Goal: Register for event/course

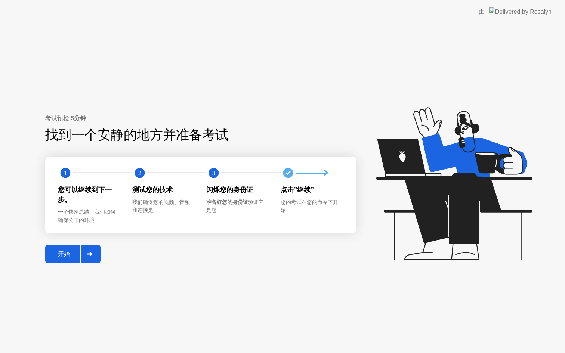
click at [58, 256] on div "开始" at bounding box center [63, 255] width 33 height 8
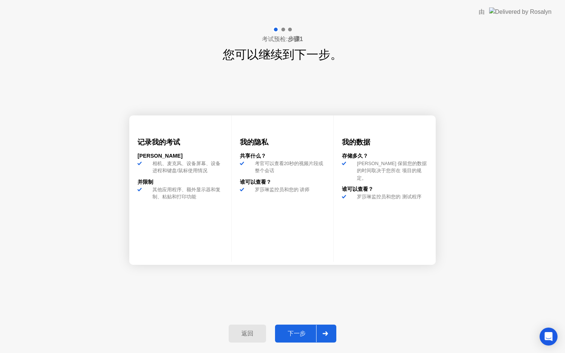
click at [301, 331] on div "下一步" at bounding box center [296, 334] width 39 height 8
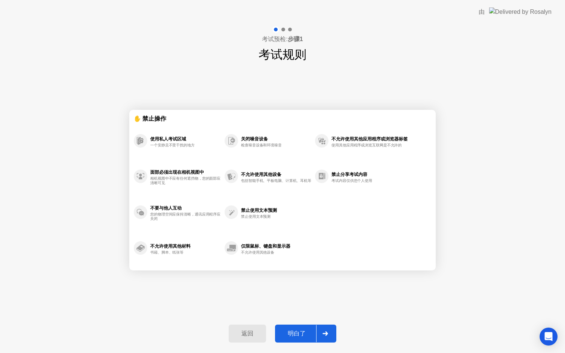
click at [301, 331] on div "明白了" at bounding box center [296, 334] width 39 height 8
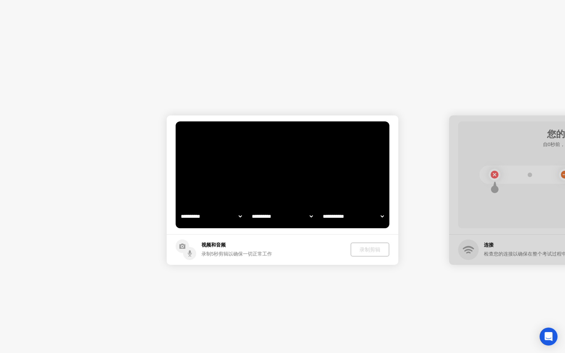
select select "**********"
select select "*******"
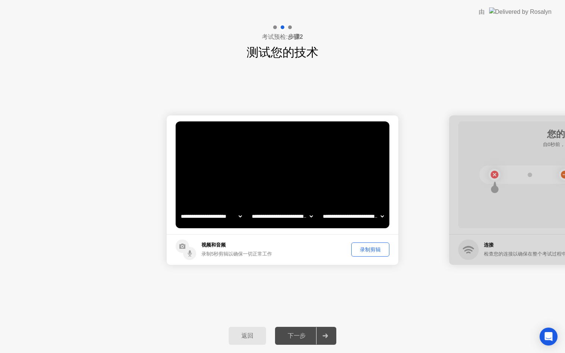
click at [377, 251] on div "录制剪辑" at bounding box center [370, 249] width 33 height 7
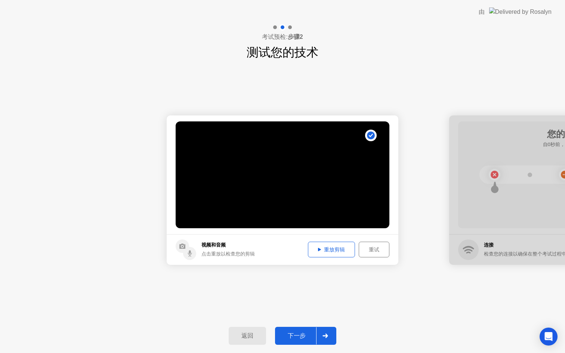
click at [301, 335] on div "下一步" at bounding box center [296, 336] width 39 height 8
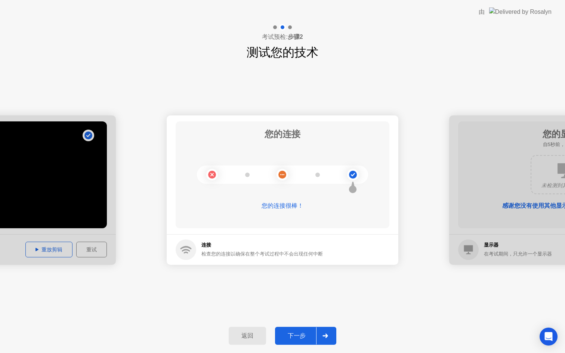
click at [308, 334] on div "下一步" at bounding box center [296, 336] width 39 height 8
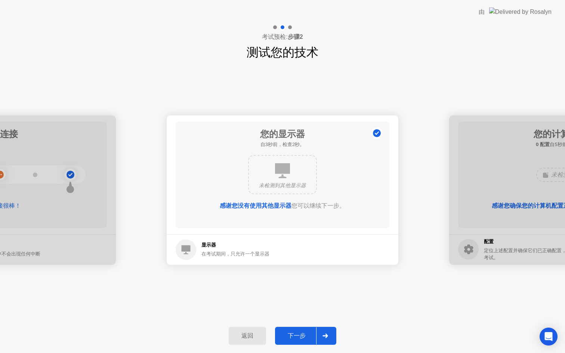
click at [302, 335] on div "下一步" at bounding box center [296, 336] width 39 height 8
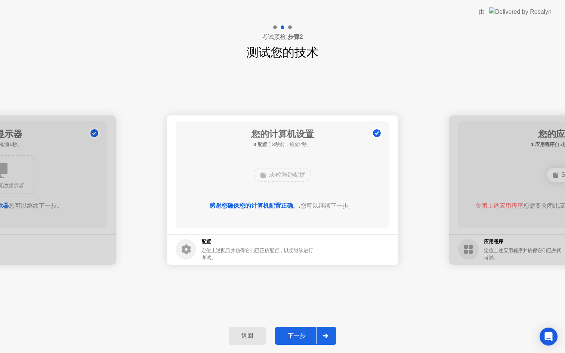
click at [292, 340] on div "下一步" at bounding box center [296, 336] width 39 height 8
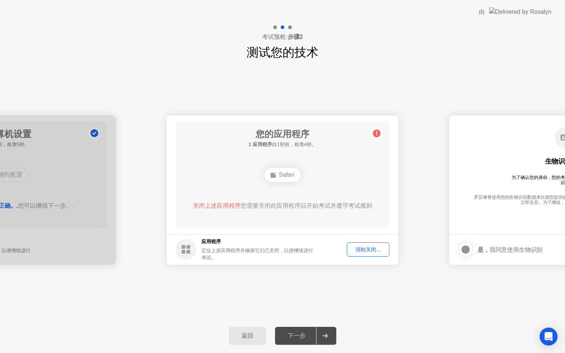
click at [372, 250] on div "强制关闭..." at bounding box center [368, 249] width 37 height 7
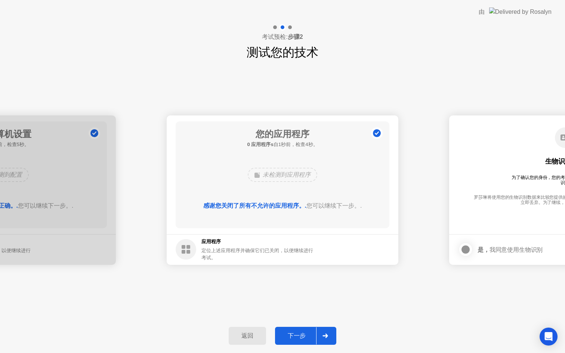
click at [301, 332] on div "下一步" at bounding box center [296, 336] width 39 height 8
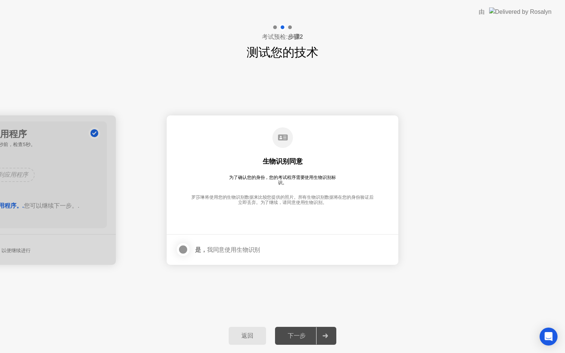
click at [302, 334] on div "下一步" at bounding box center [296, 336] width 39 height 8
click at [185, 249] on div at bounding box center [183, 249] width 9 height 9
click at [290, 336] on div "下一步" at bounding box center [296, 336] width 39 height 8
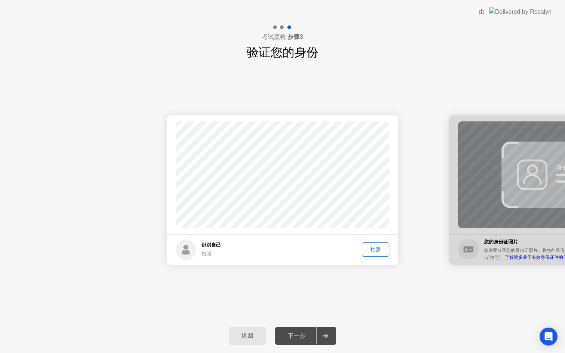
click at [375, 249] on div "拍照" at bounding box center [376, 249] width 22 height 7
click at [295, 337] on div "下一步" at bounding box center [296, 336] width 39 height 8
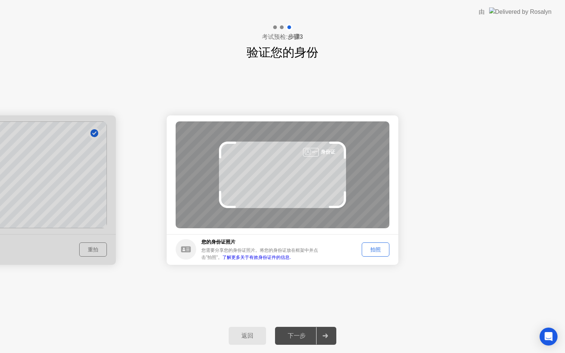
click at [376, 250] on div "拍照" at bounding box center [376, 249] width 22 height 7
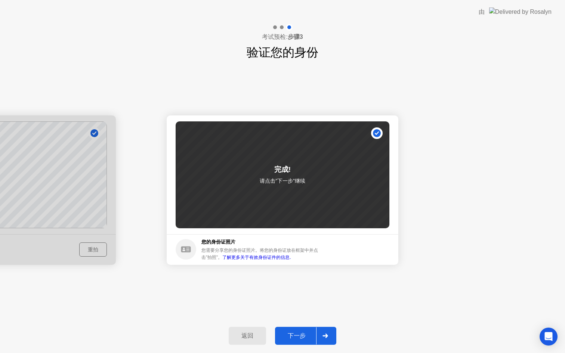
click at [295, 334] on div "下一步" at bounding box center [296, 336] width 39 height 8
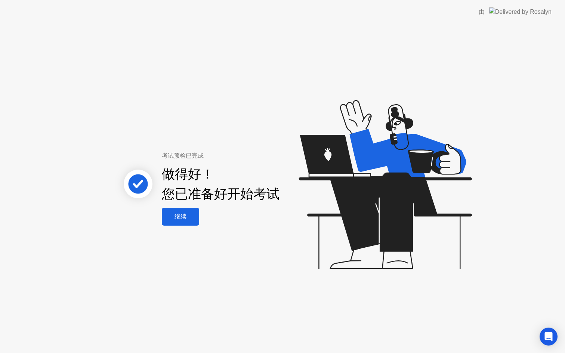
click at [183, 218] on div "继续" at bounding box center [180, 217] width 33 height 8
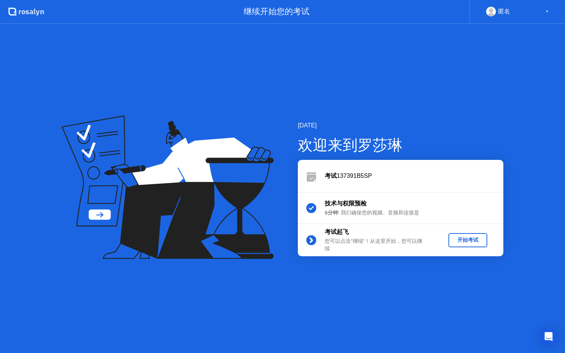
click at [474, 241] on div "开始考试" at bounding box center [468, 240] width 33 height 7
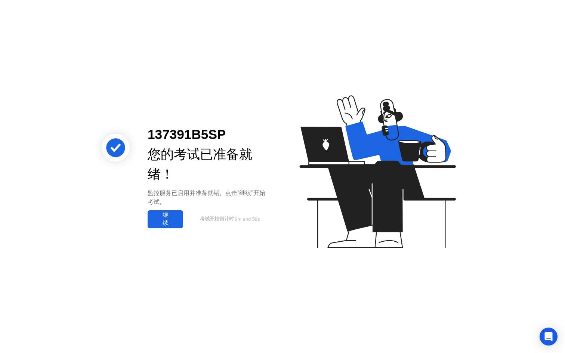
click at [157, 227] on div "继续" at bounding box center [165, 220] width 31 height 16
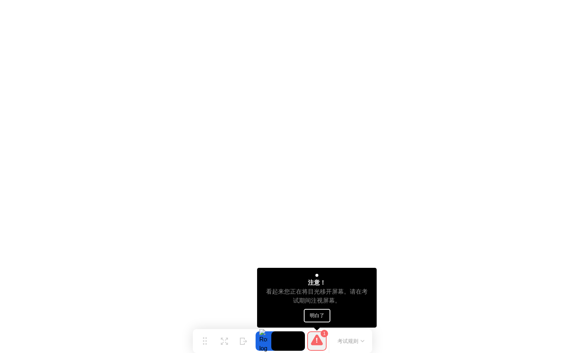
click at [315, 316] on button "明白了" at bounding box center [317, 315] width 27 height 13
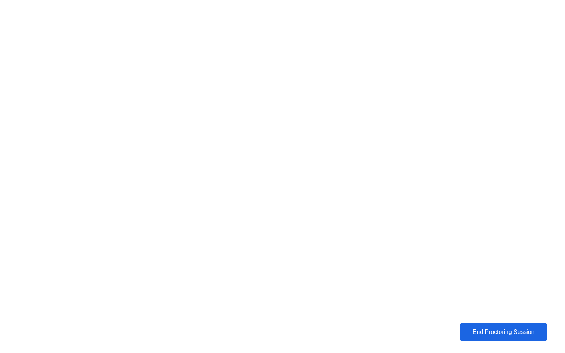
click at [504, 336] on div "End Proctoring Session" at bounding box center [503, 332] width 83 height 7
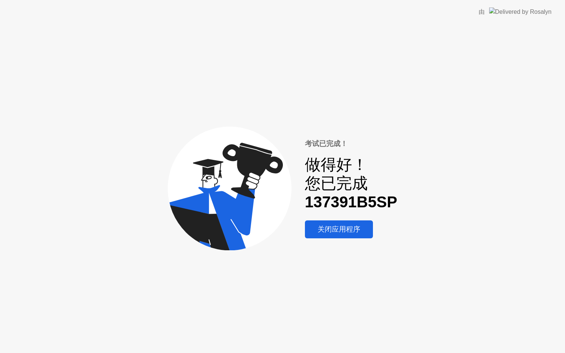
click at [344, 229] on div "关闭应用程序" at bounding box center [339, 230] width 64 height 10
